Goal: Transaction & Acquisition: Purchase product/service

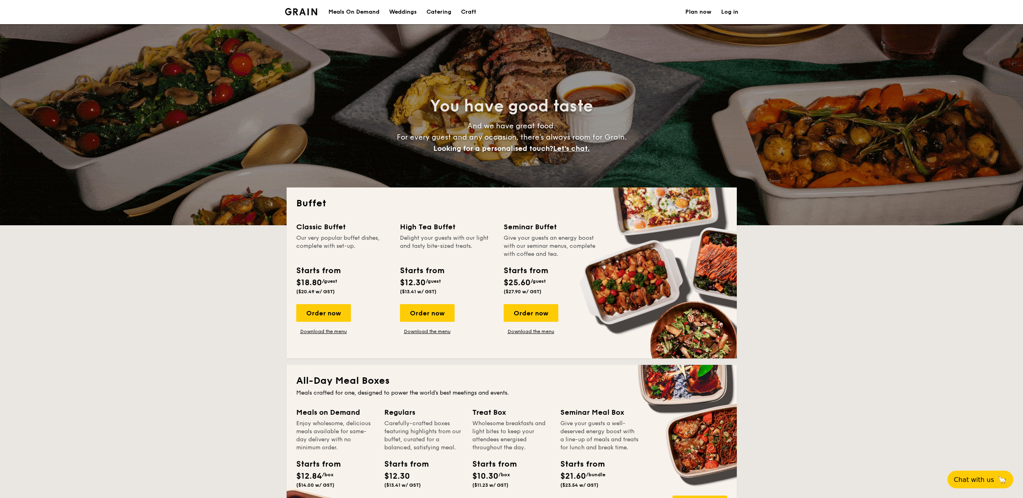
select select
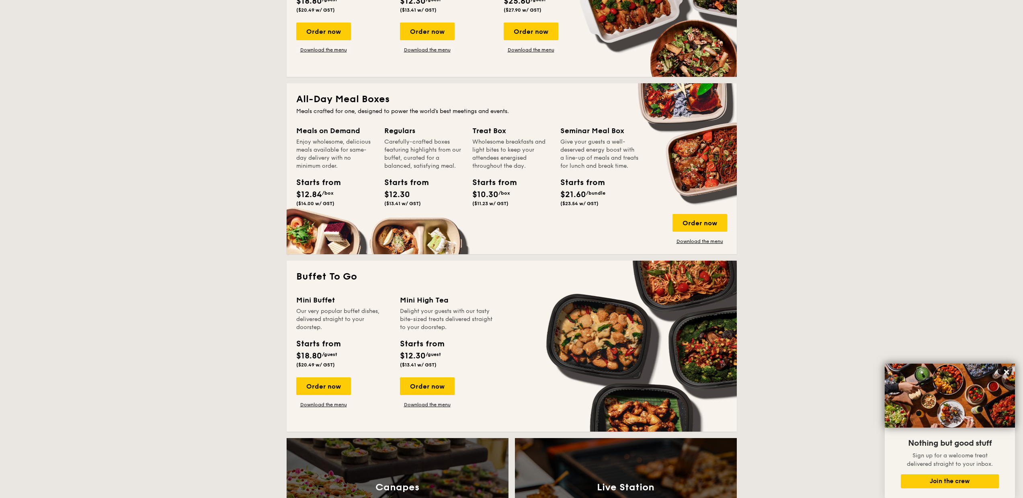
scroll to position [80, 0]
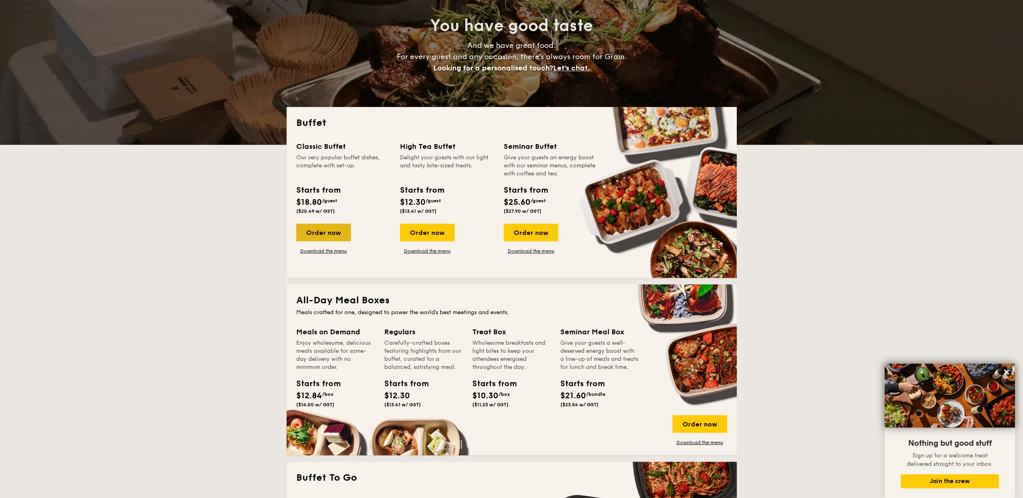
click at [314, 232] on div "Order now" at bounding box center [323, 233] width 55 height 18
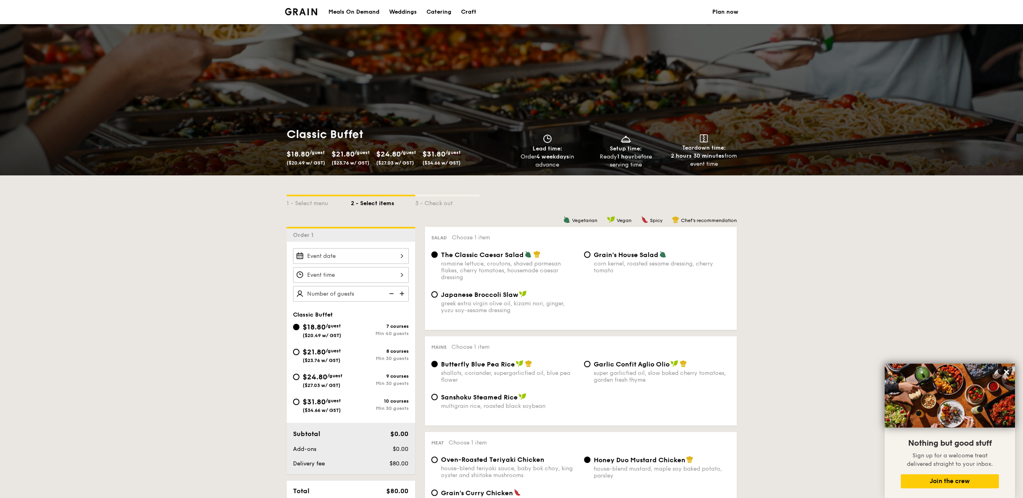
click at [301, 356] on div "$21.80 /guest ($23.76 w/ GST)" at bounding box center [322, 354] width 58 height 17
click at [300, 355] on input "$21.80 /guest ($23.76 w/ GST) 8 courses Min 30 guests" at bounding box center [296, 352] width 6 height 6
radio input "true"
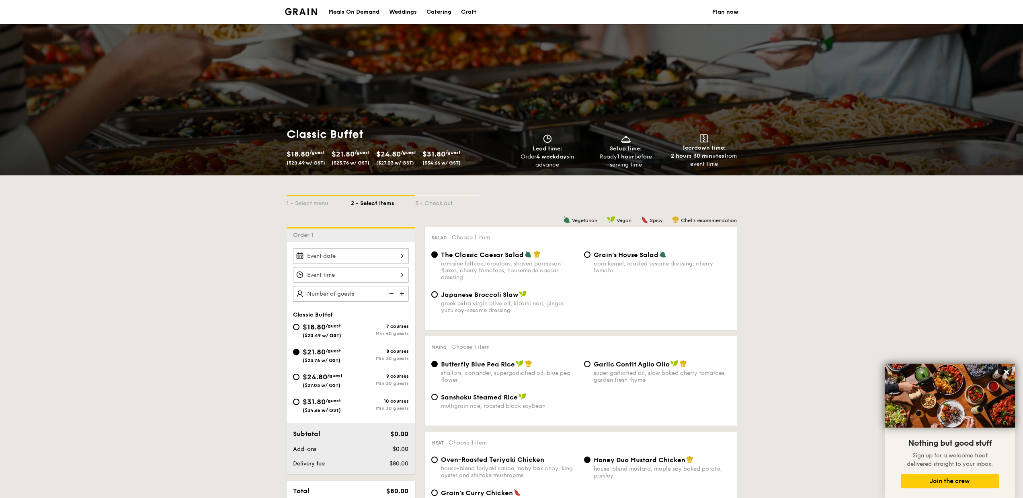
radio input "true"
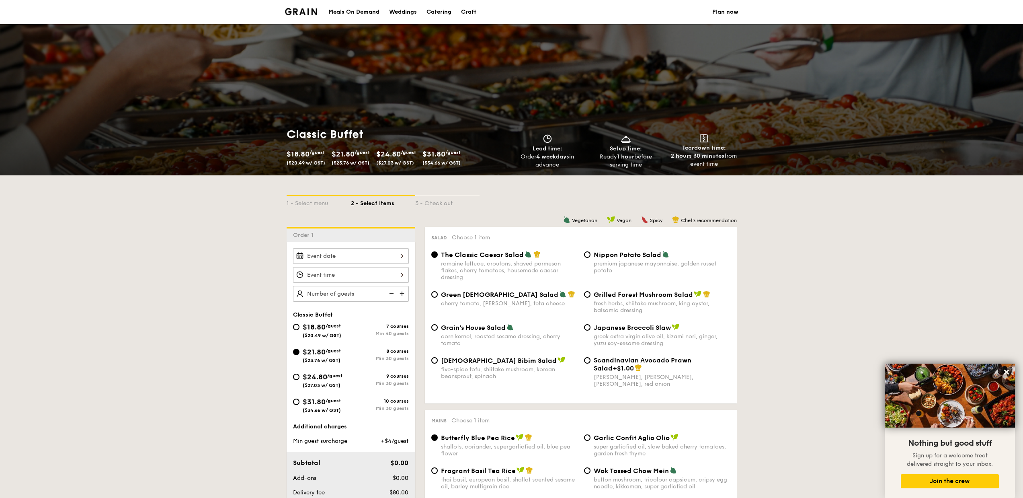
click at [403, 293] on img at bounding box center [403, 293] width 12 height 15
type input "30 guests"
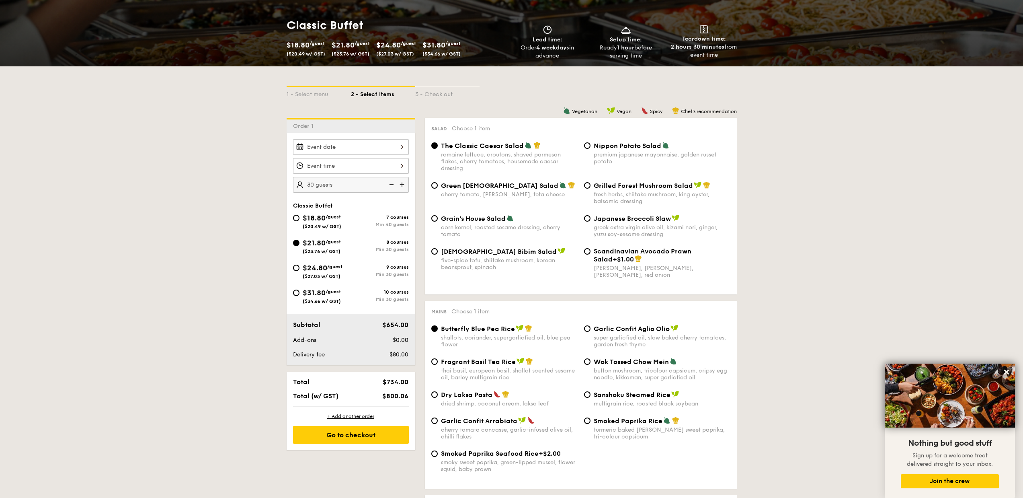
scroll to position [121, 0]
